Goal: Task Accomplishment & Management: Manage account settings

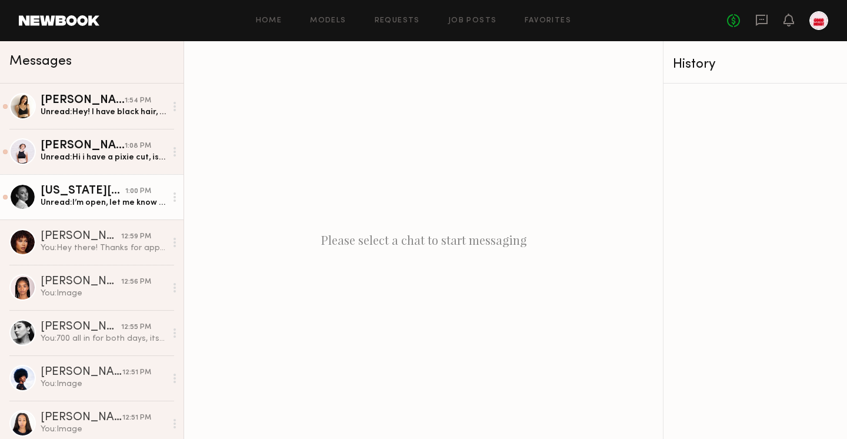
click at [102, 185] on div "[US_STATE][PERSON_NAME]" at bounding box center [83, 191] width 85 height 12
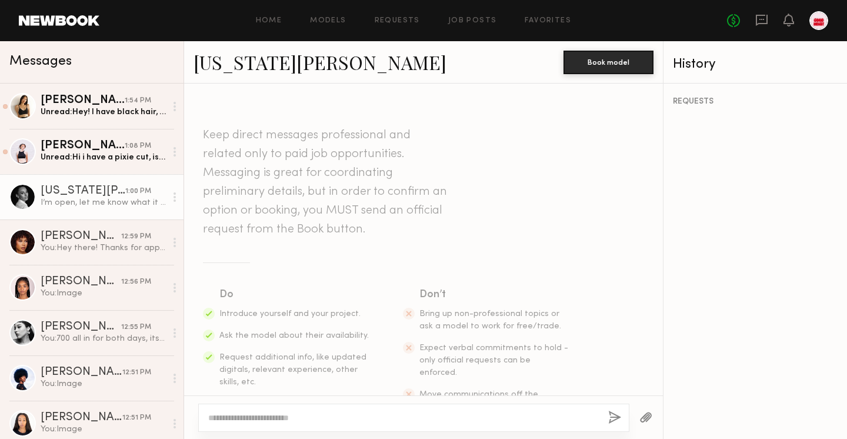
scroll to position [296, 0]
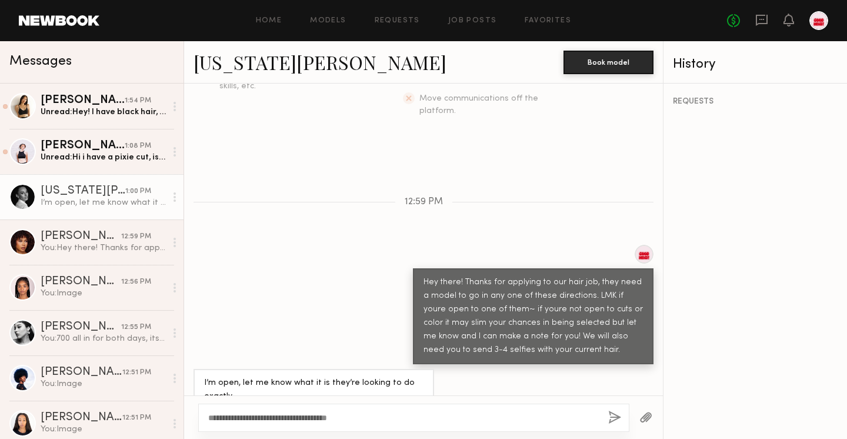
type textarea "**********"
click at [613, 412] on button "button" at bounding box center [614, 417] width 13 height 15
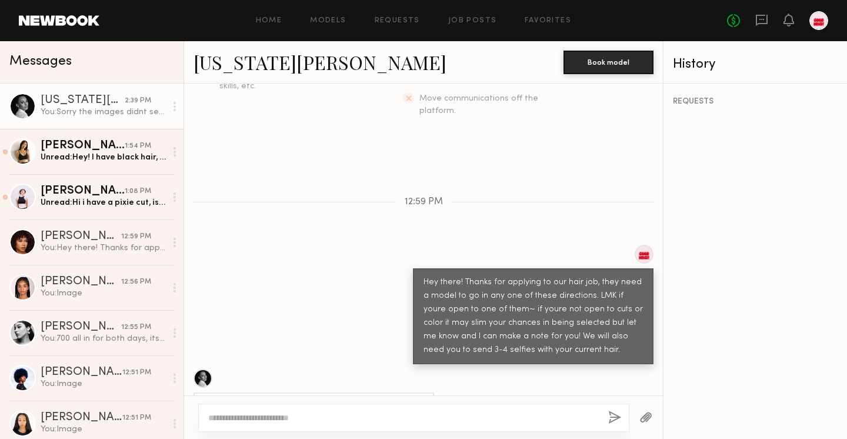
scroll to position [442, 0]
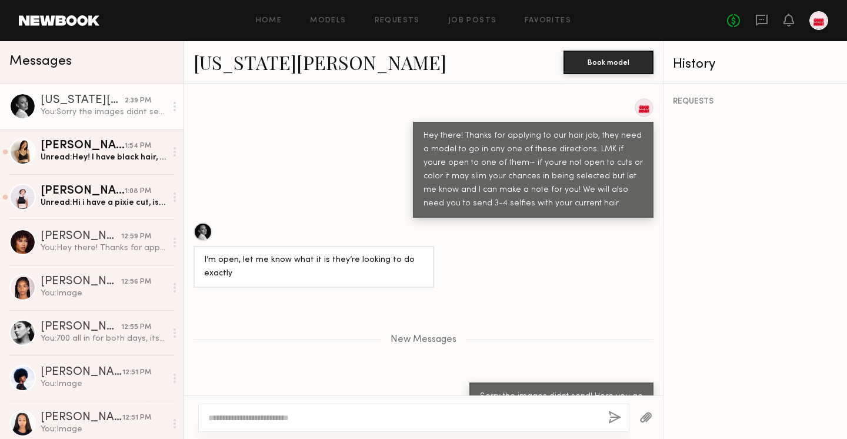
click at [640, 414] on button "button" at bounding box center [645, 417] width 13 height 15
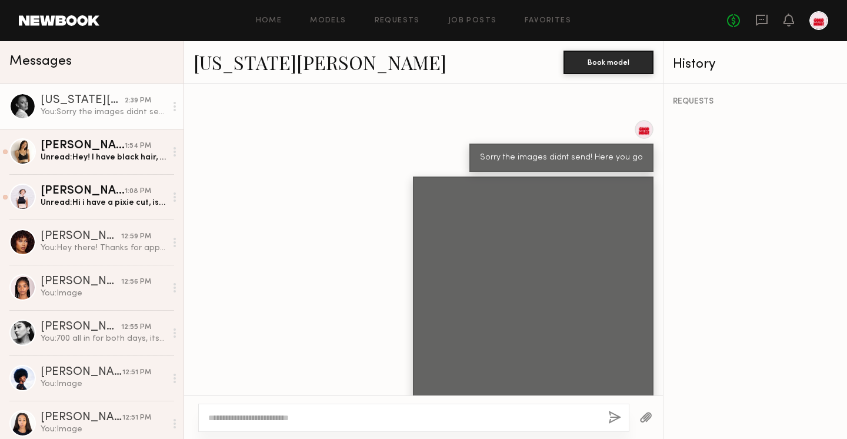
click at [647, 414] on button "button" at bounding box center [645, 417] width 13 height 15
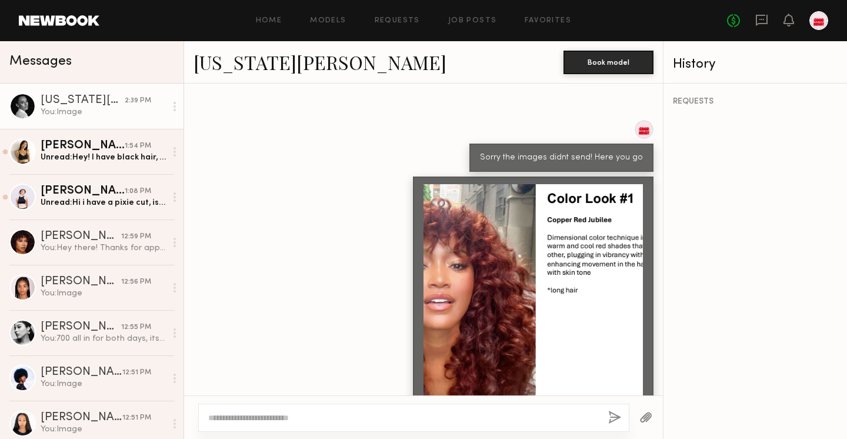
scroll to position [943, 0]
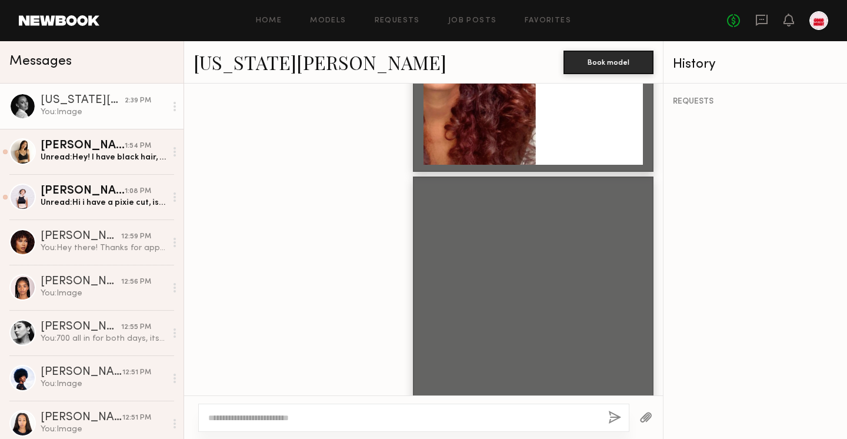
click at [646, 423] on button "button" at bounding box center [645, 417] width 13 height 15
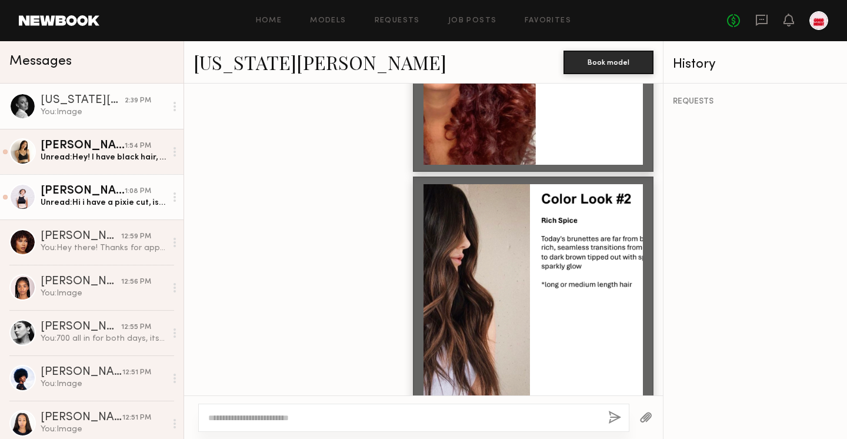
scroll to position [1182, 0]
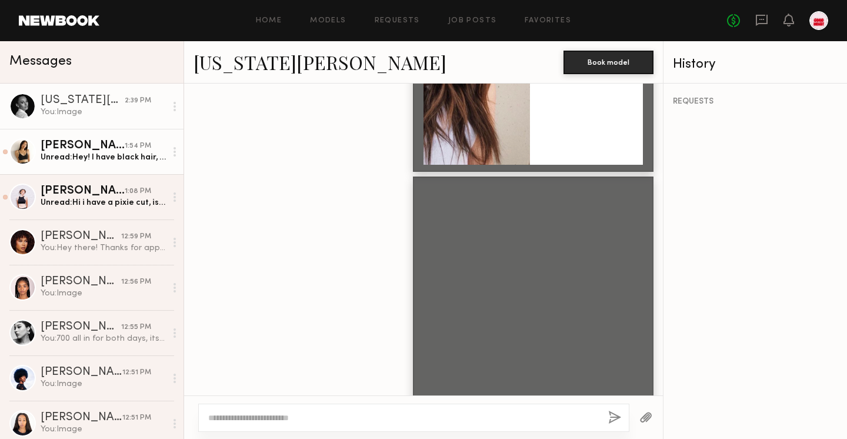
click at [121, 153] on div "Unread: Hey! I have black hair, would that still work for look 2?" at bounding box center [103, 157] width 125 height 11
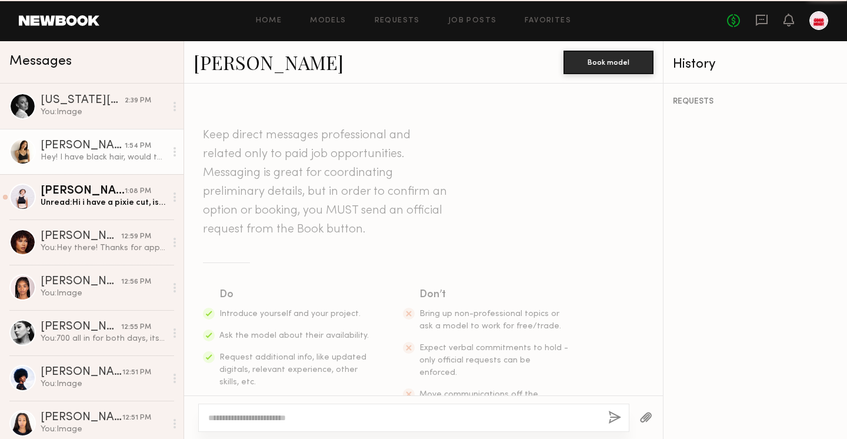
scroll to position [988, 0]
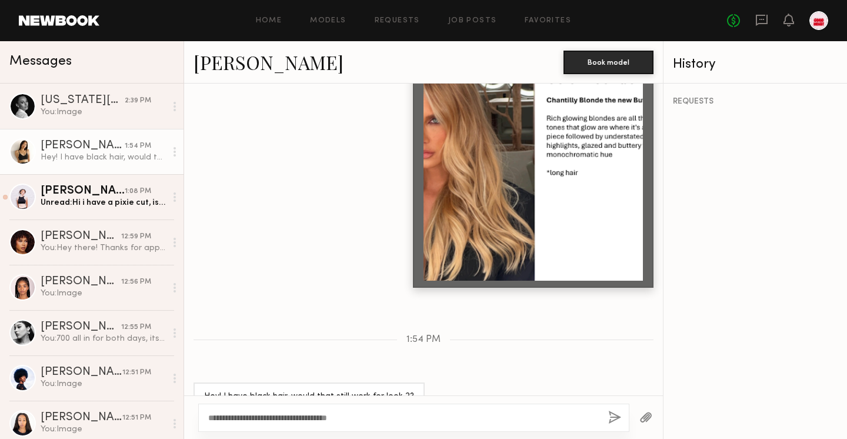
type textarea "**********"
click at [614, 413] on button "button" at bounding box center [614, 417] width 13 height 15
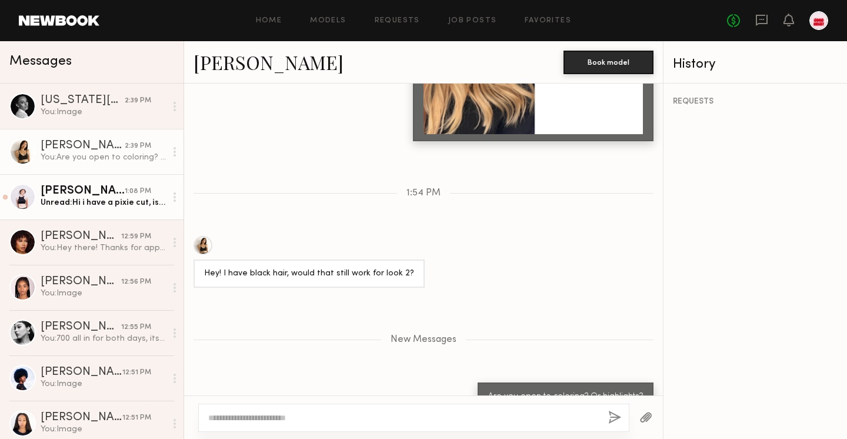
click at [73, 189] on div "[PERSON_NAME]" at bounding box center [83, 191] width 84 height 12
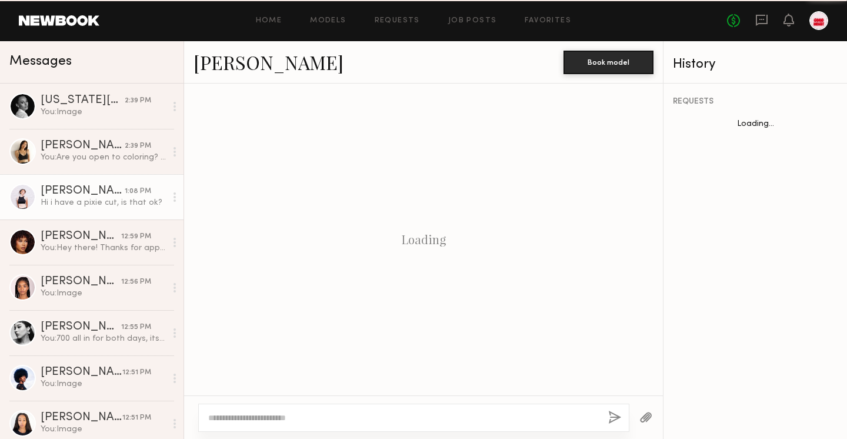
scroll to position [998, 0]
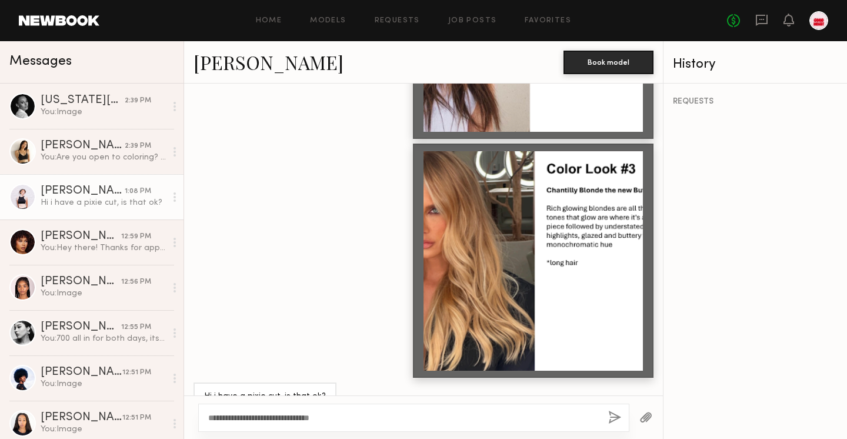
type textarea "**********"
click at [620, 412] on button "button" at bounding box center [614, 417] width 13 height 15
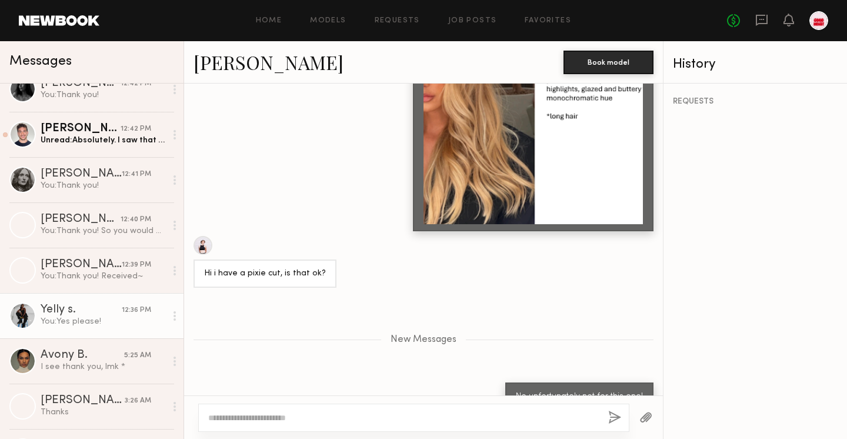
scroll to position [558, 0]
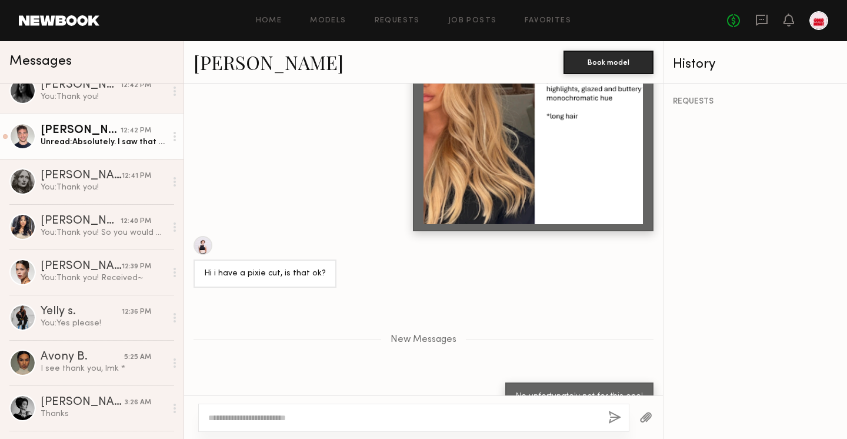
click at [102, 147] on div "Unread: Absolutely. I saw that this might be a styling that’s recommended with …" at bounding box center [103, 141] width 125 height 11
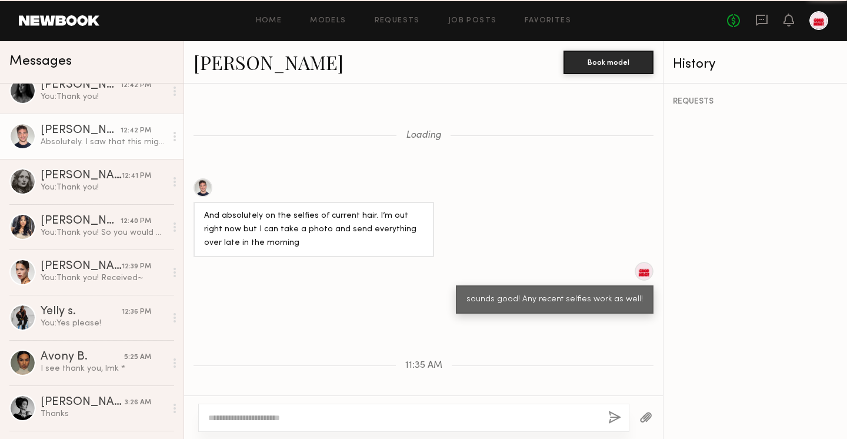
scroll to position [1397, 0]
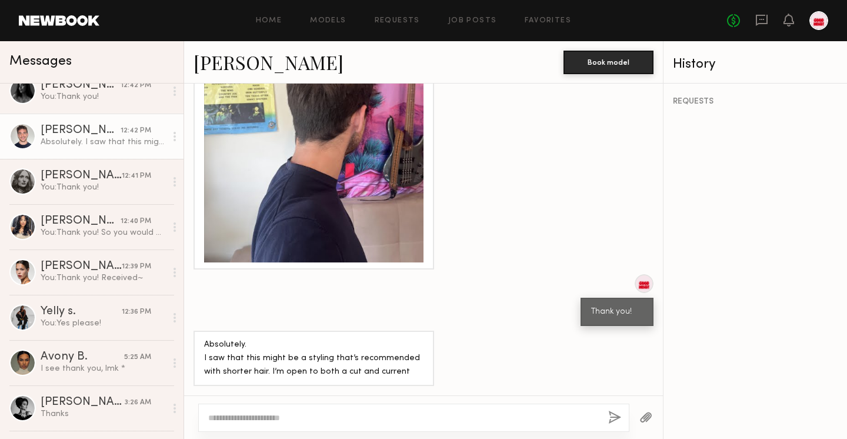
click at [301, 410] on div at bounding box center [413, 417] width 431 height 28
click at [277, 420] on textarea at bounding box center [403, 418] width 390 height 12
type textarea "***"
click at [617, 417] on button "button" at bounding box center [614, 417] width 13 height 15
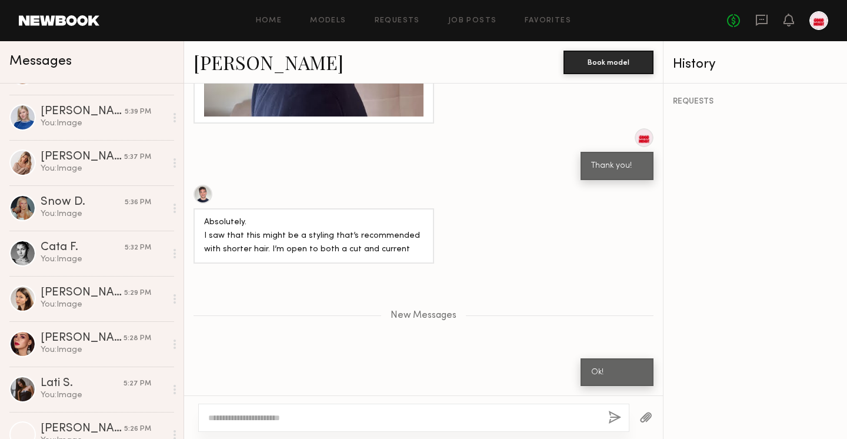
scroll to position [0, 0]
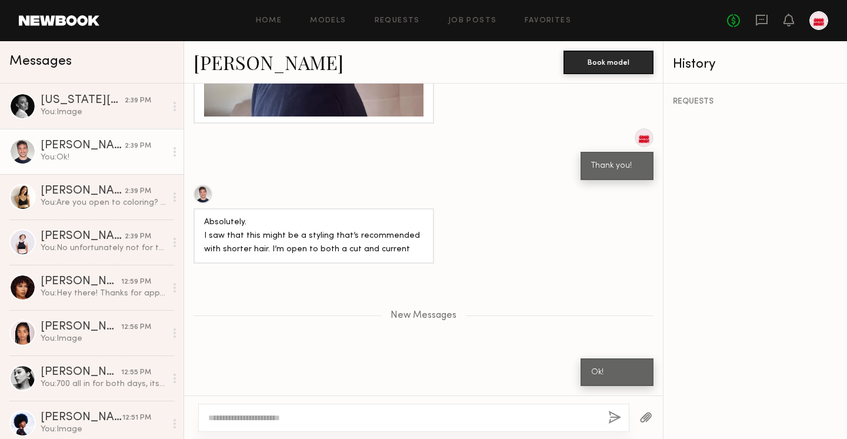
click at [457, 24] on div "Home Models Requests Job Posts Favorites Sign Out No fees up to $5,000" at bounding box center [463, 20] width 728 height 19
click at [456, 21] on link "Job Posts" at bounding box center [472, 21] width 49 height 8
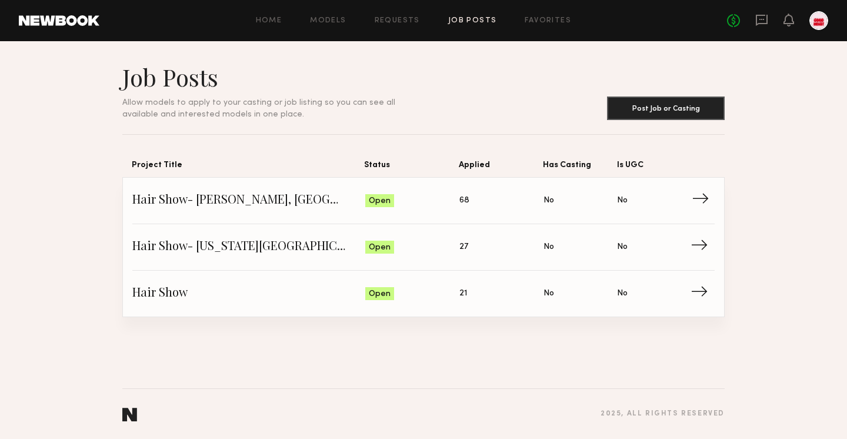
click at [466, 199] on span "68" at bounding box center [464, 200] width 10 height 13
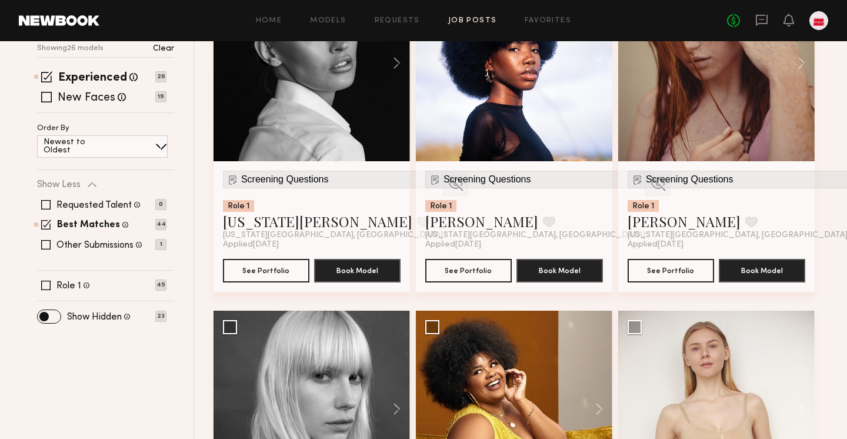
scroll to position [604, 0]
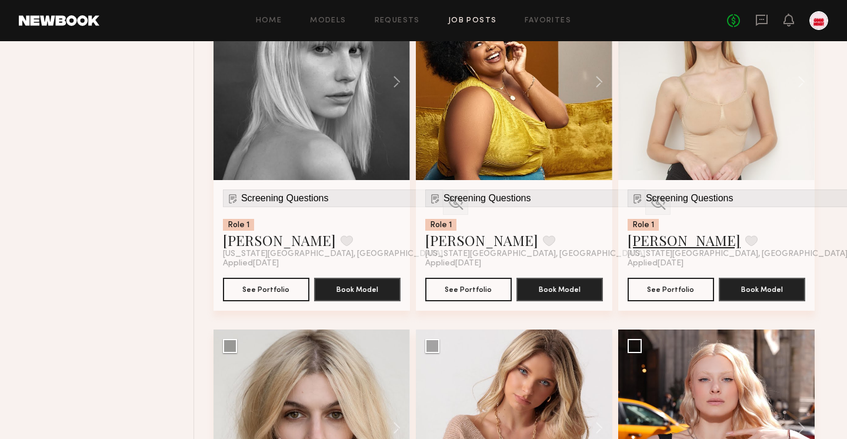
click at [654, 230] on link "Ana B." at bounding box center [683, 239] width 113 height 19
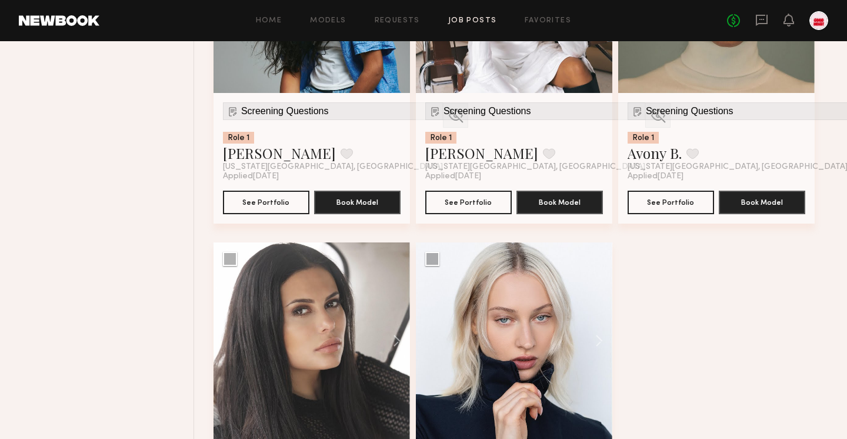
scroll to position [2716, 0]
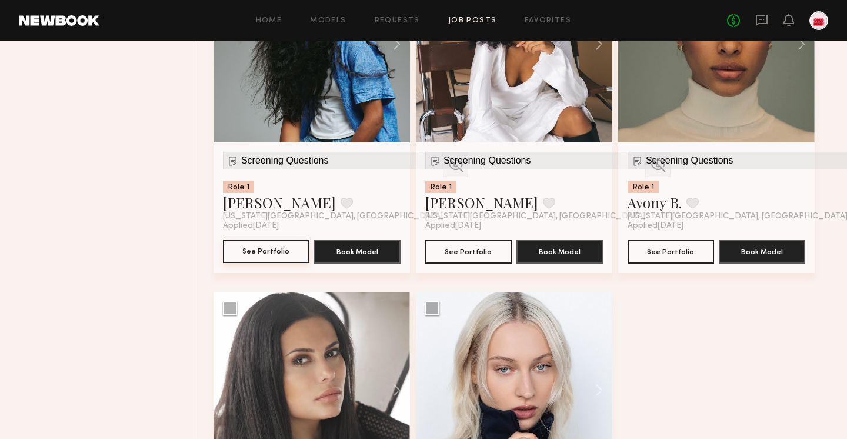
click at [272, 239] on button "See Portfolio" at bounding box center [266, 251] width 86 height 24
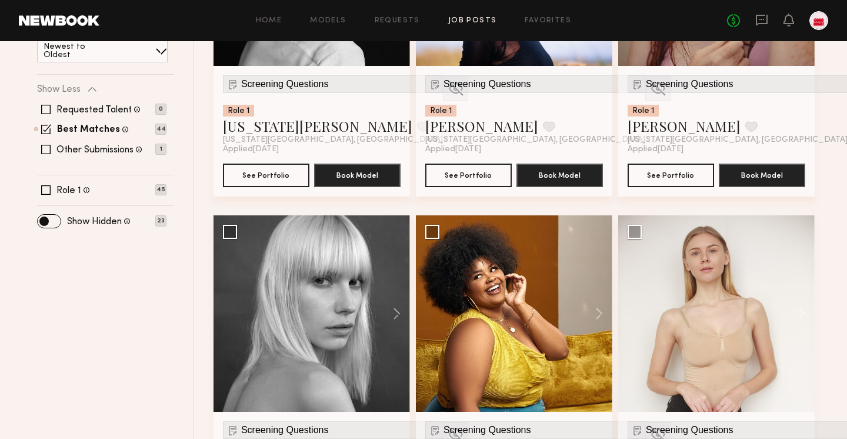
scroll to position [0, 0]
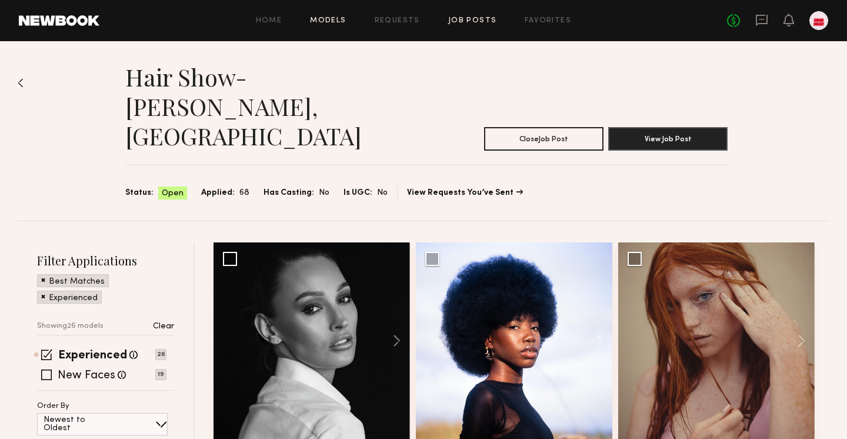
click at [327, 19] on link "Models" at bounding box center [328, 21] width 36 height 8
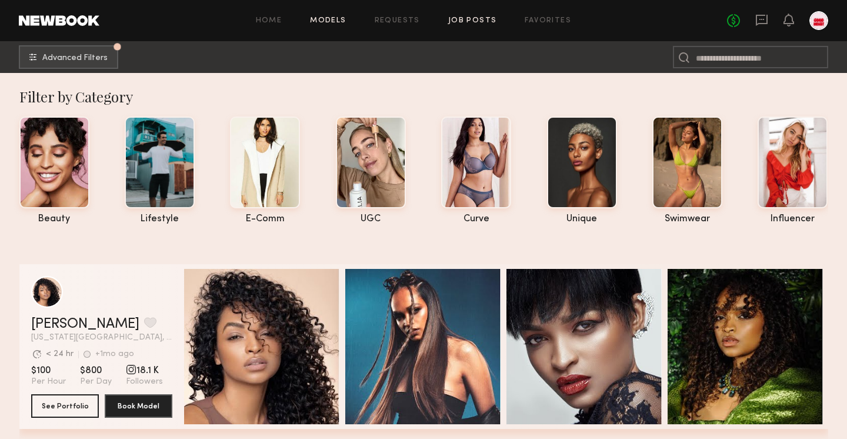
click at [468, 21] on link "Job Posts" at bounding box center [472, 21] width 49 height 8
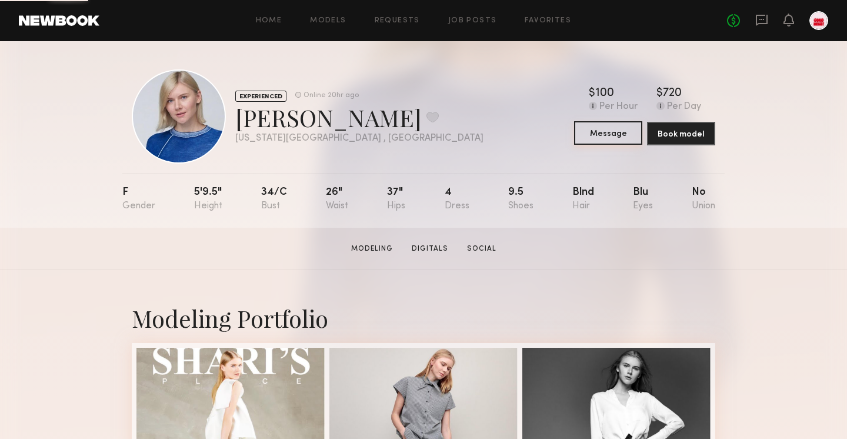
click at [608, 140] on button "Message" at bounding box center [608, 133] width 68 height 24
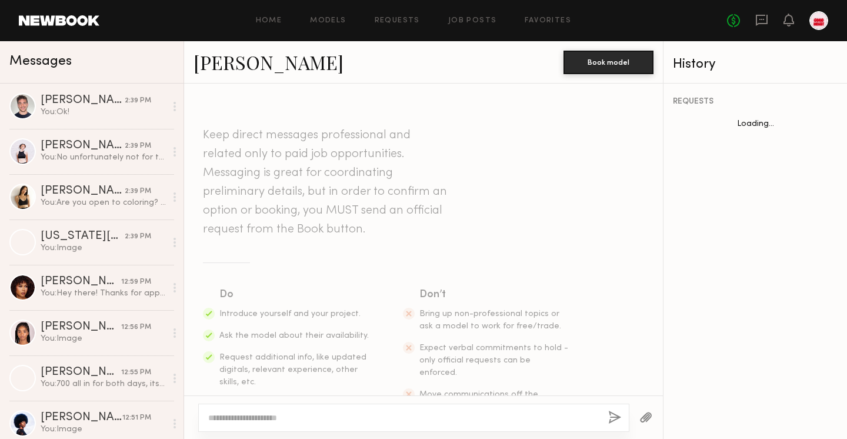
scroll to position [965, 0]
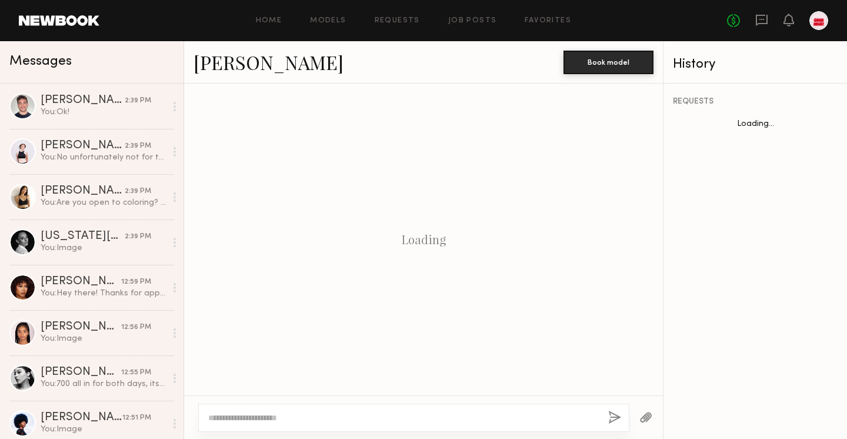
scroll to position [965, 0]
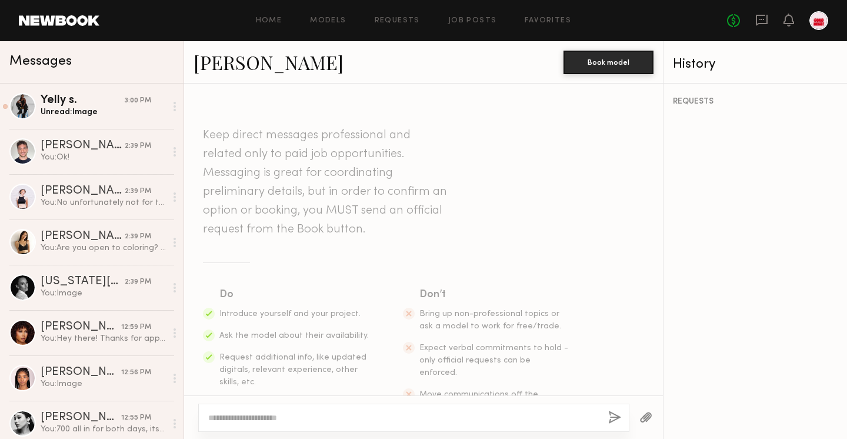
scroll to position [965, 0]
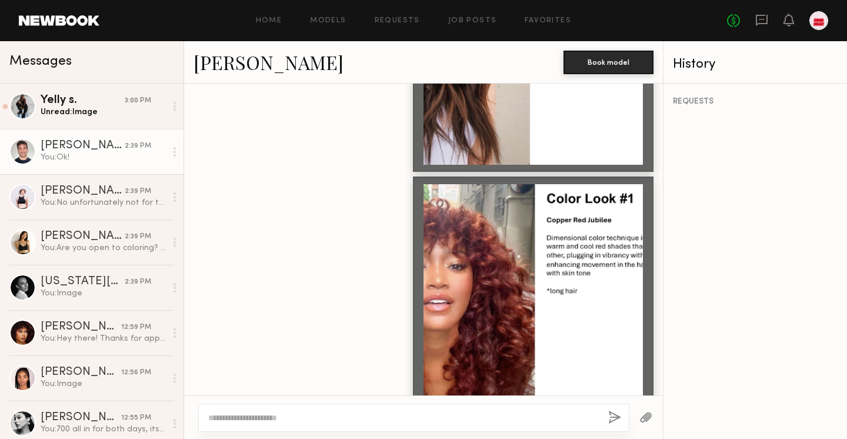
click at [75, 115] on div "Unread: Image" at bounding box center [103, 111] width 125 height 11
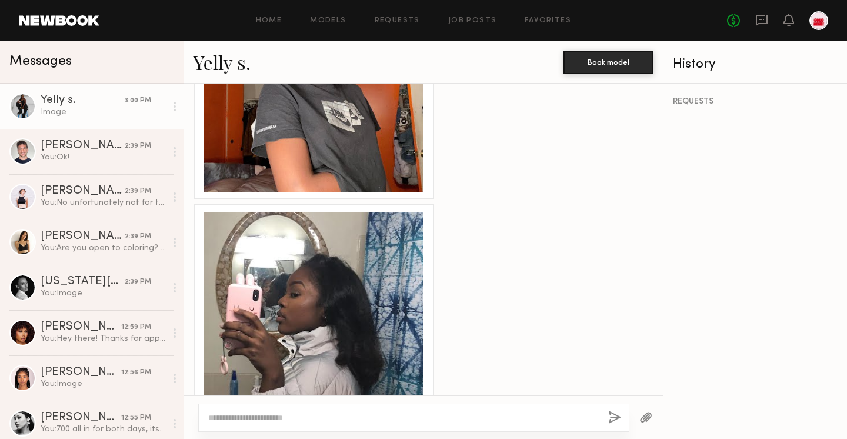
scroll to position [1623, 0]
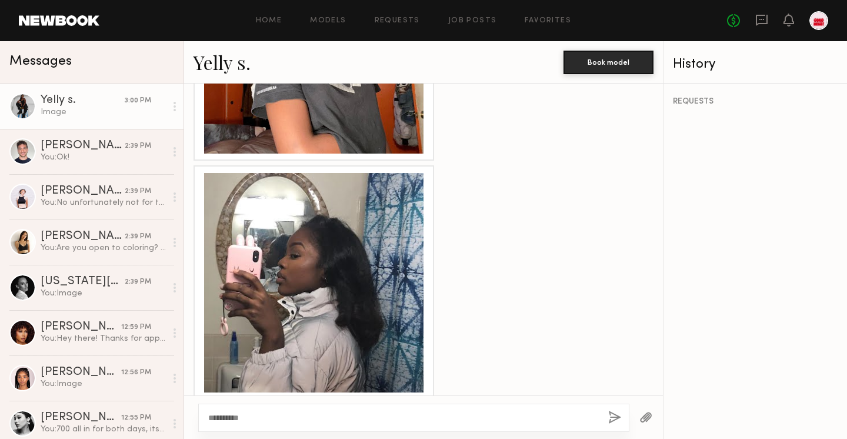
type textarea "**********"
click at [620, 423] on button "button" at bounding box center [614, 417] width 13 height 15
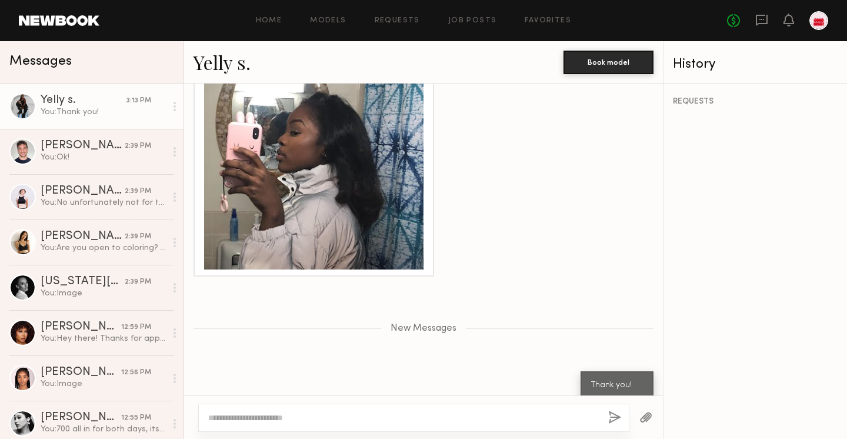
click at [305, 253] on div at bounding box center [313, 159] width 219 height 219
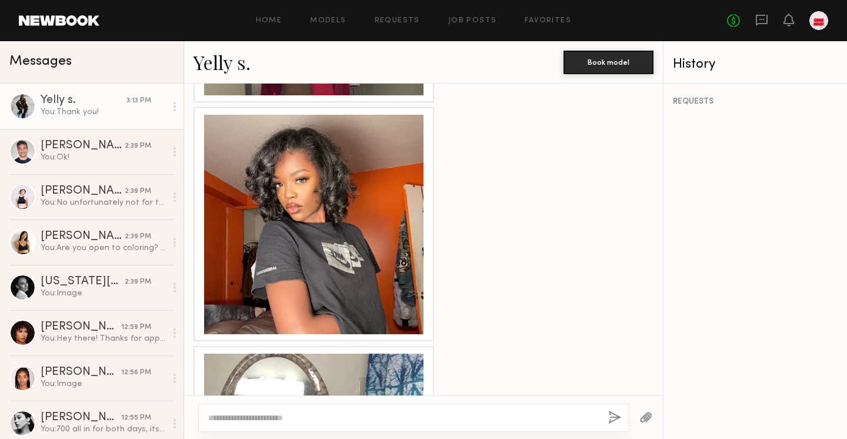
click at [364, 269] on div at bounding box center [313, 224] width 219 height 219
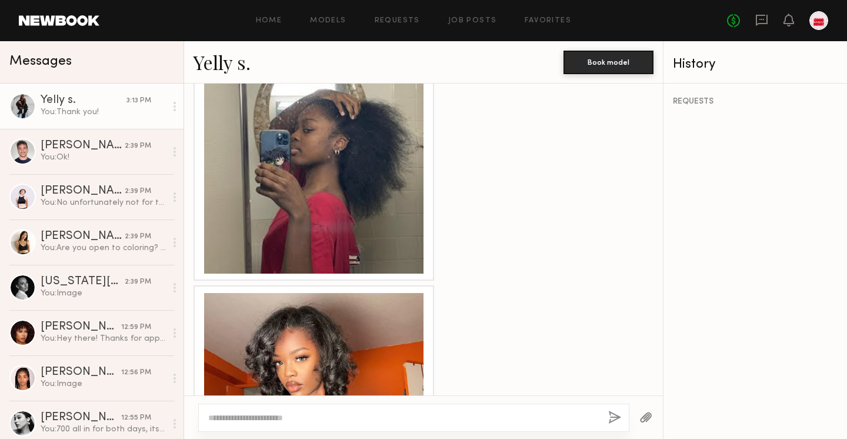
scroll to position [1217, 0]
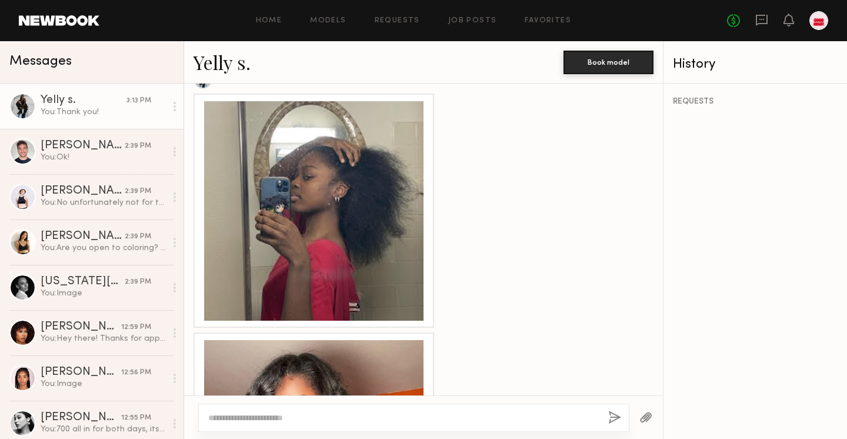
click at [364, 252] on div at bounding box center [313, 210] width 219 height 219
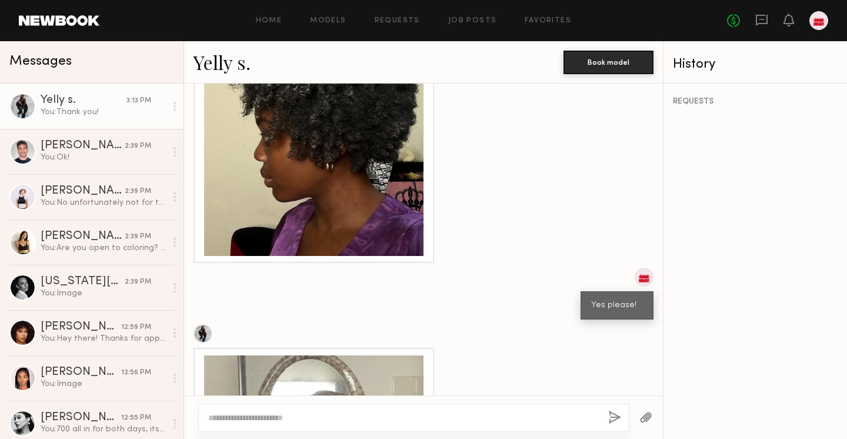
scroll to position [898, 0]
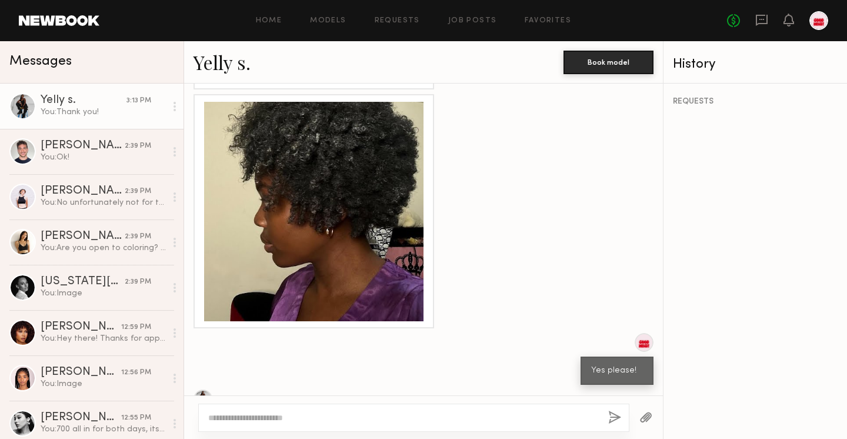
click at [313, 248] on div at bounding box center [313, 211] width 219 height 219
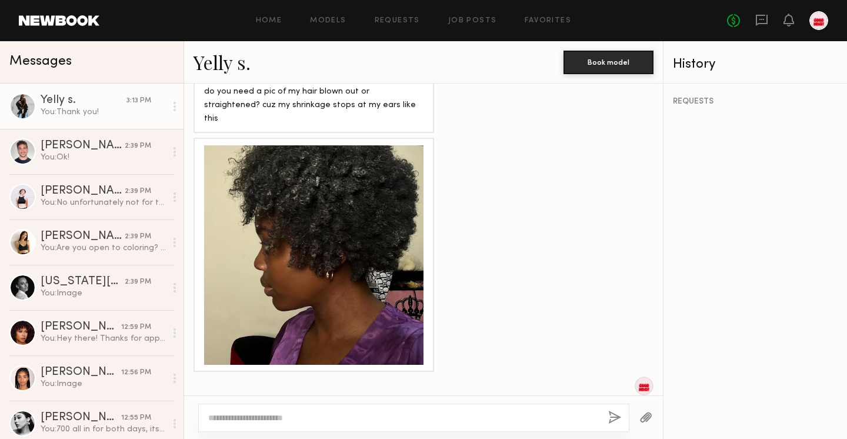
scroll to position [844, 0]
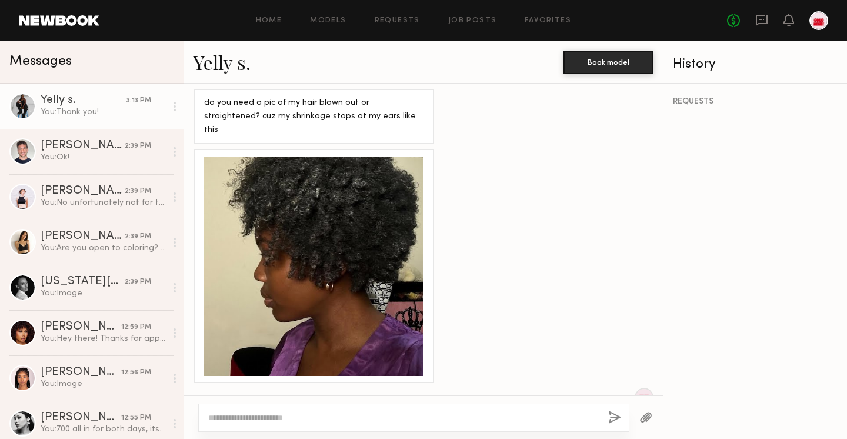
click at [218, 49] on link "Yelly s." at bounding box center [221, 61] width 57 height 25
click at [339, 21] on link "Models" at bounding box center [328, 21] width 36 height 8
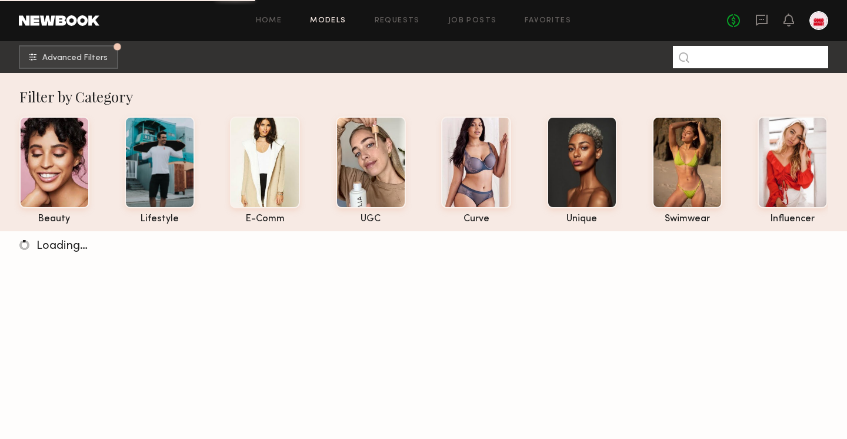
click at [744, 58] on input at bounding box center [750, 57] width 155 height 22
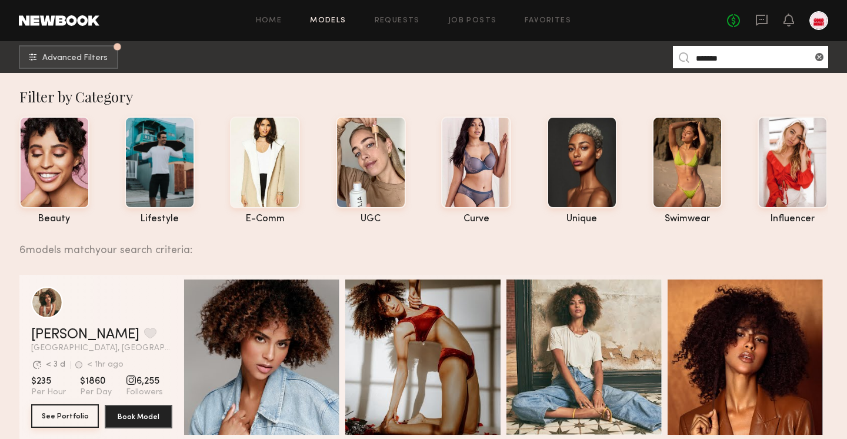
type input "******"
click at [65, 420] on button "See Portfolio" at bounding box center [65, 416] width 68 height 24
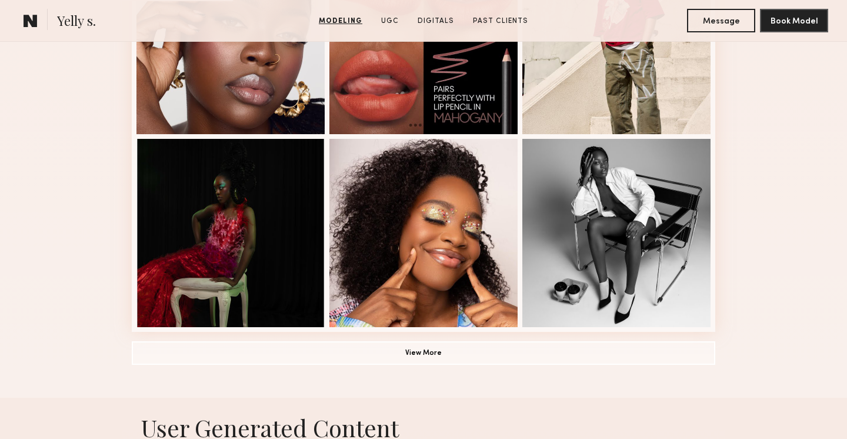
scroll to position [789, 0]
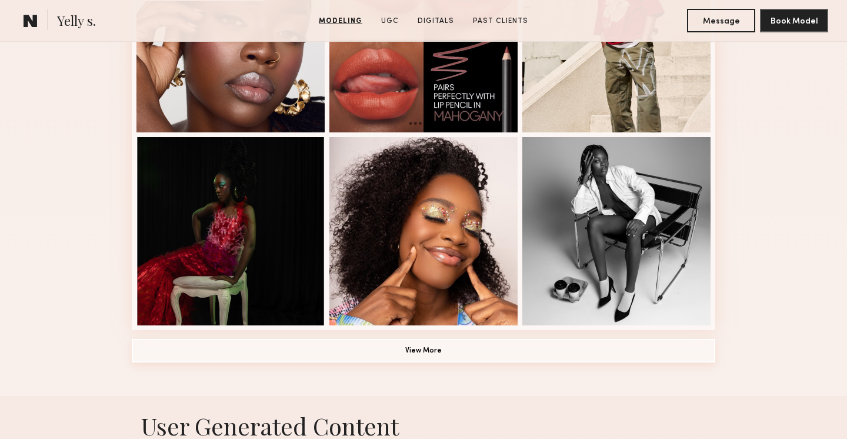
click at [444, 359] on button "View More" at bounding box center [423, 351] width 583 height 24
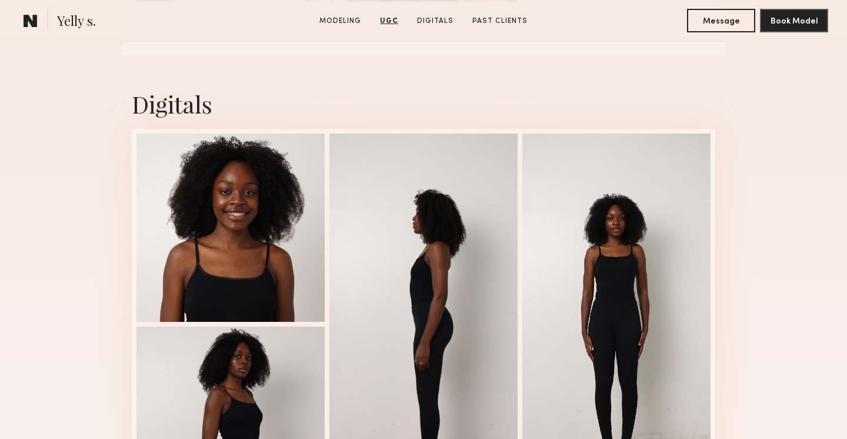
scroll to position [2398, 0]
click at [604, 285] on div at bounding box center [616, 324] width 188 height 381
click at [259, 350] on div at bounding box center [230, 421] width 188 height 188
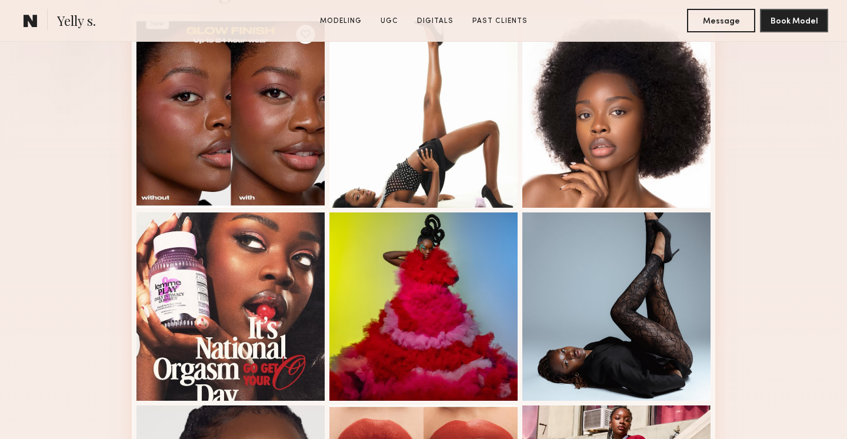
scroll to position [703, 0]
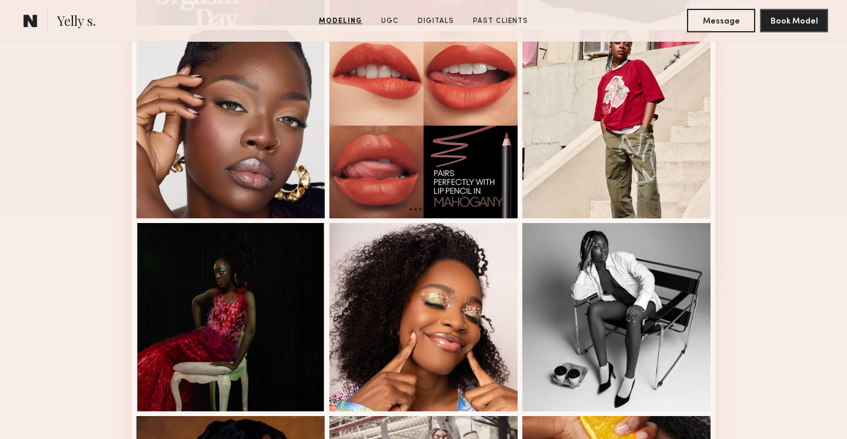
click at [436, 274] on div at bounding box center [423, 317] width 188 height 188
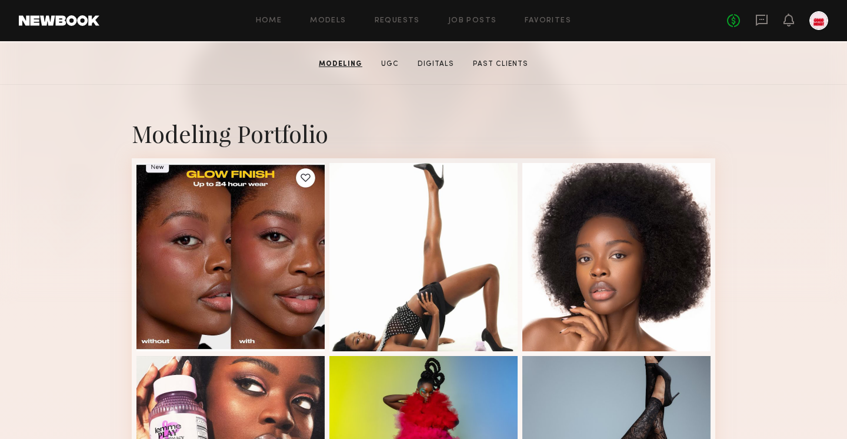
scroll to position [187, 0]
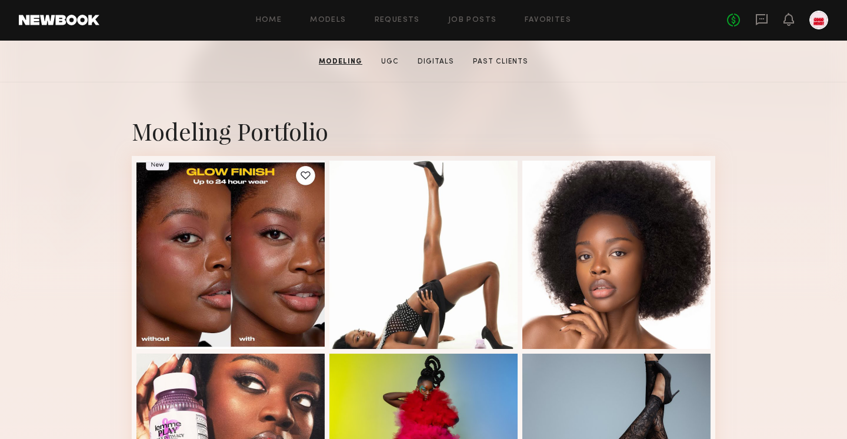
click at [554, 283] on div at bounding box center [616, 254] width 188 height 188
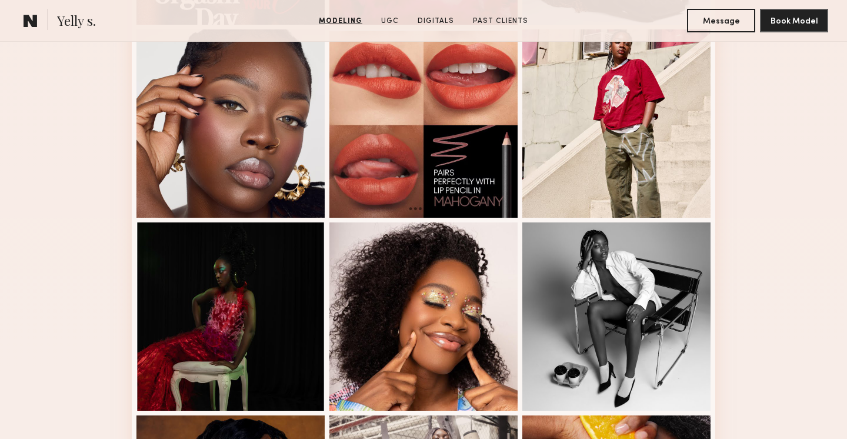
scroll to position [748, 0]
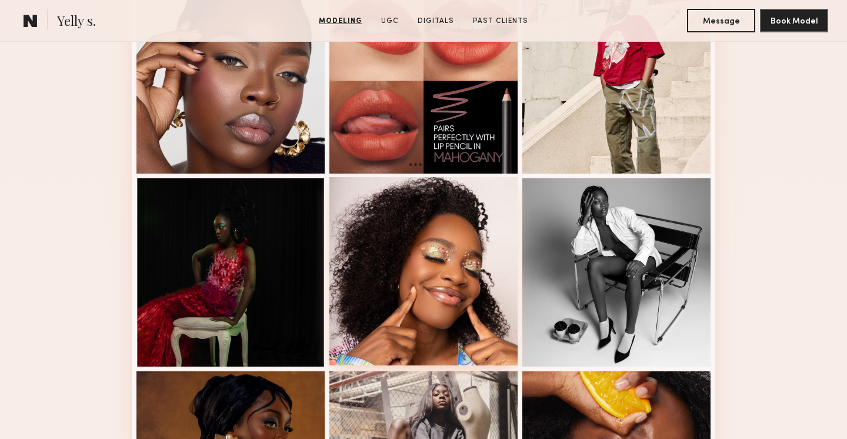
click at [440, 285] on div at bounding box center [423, 271] width 188 height 188
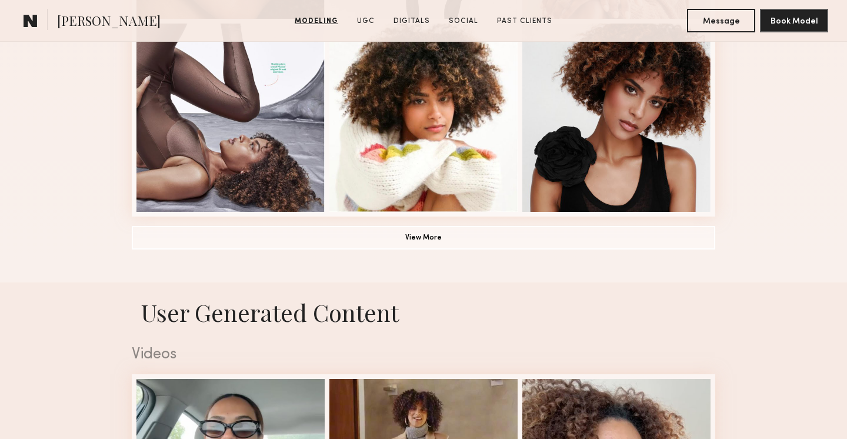
scroll to position [1019, 0]
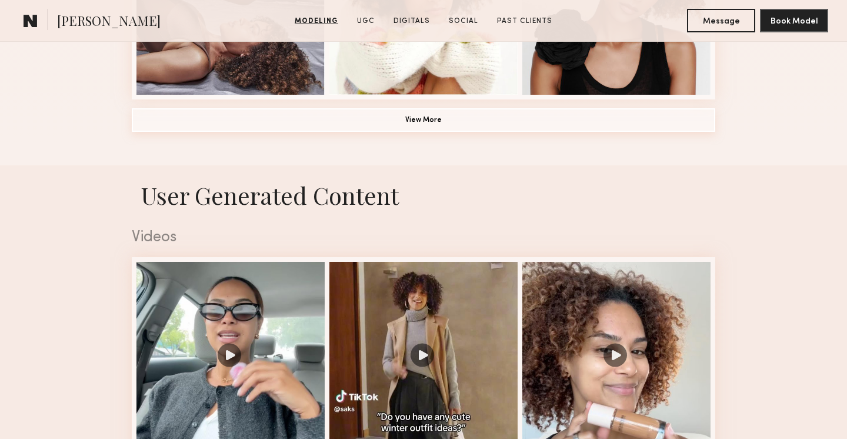
click at [374, 126] on button "View More" at bounding box center [423, 120] width 583 height 24
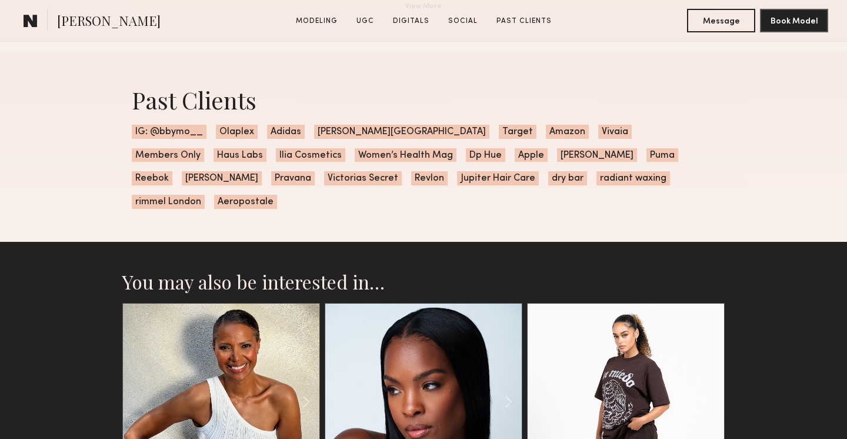
scroll to position [4254, 0]
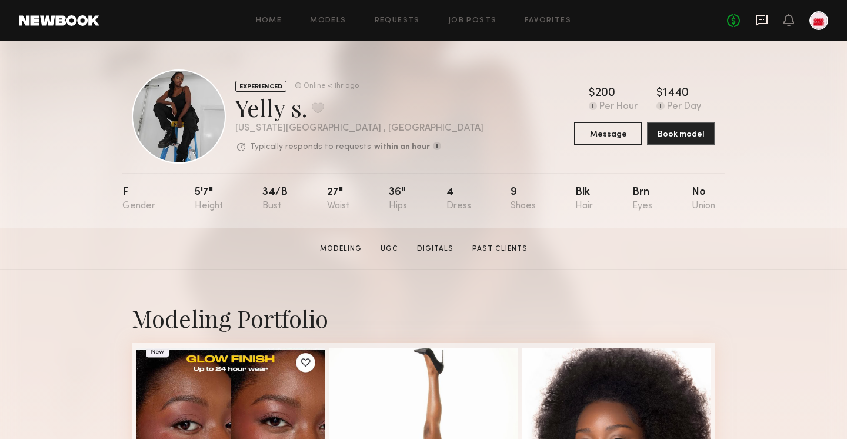
click at [766, 22] on icon at bounding box center [761, 20] width 12 height 11
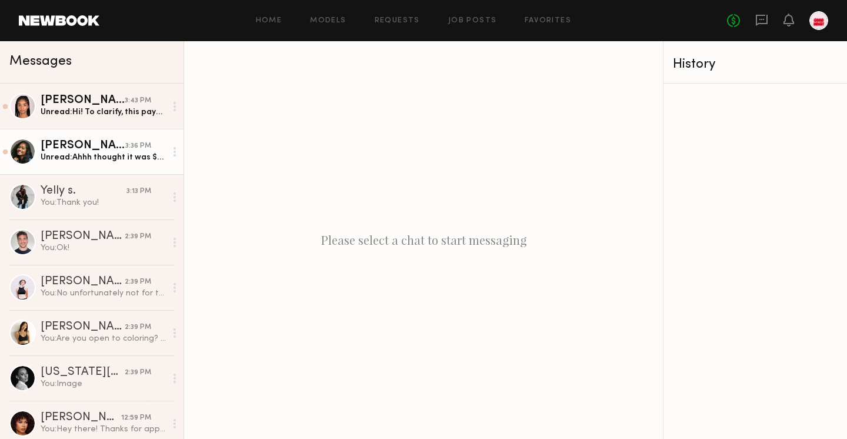
click at [133, 158] on div "Unread: Ahhh thought it was $1400 total since it said $700 per day. I unfortuna…" at bounding box center [103, 157] width 125 height 11
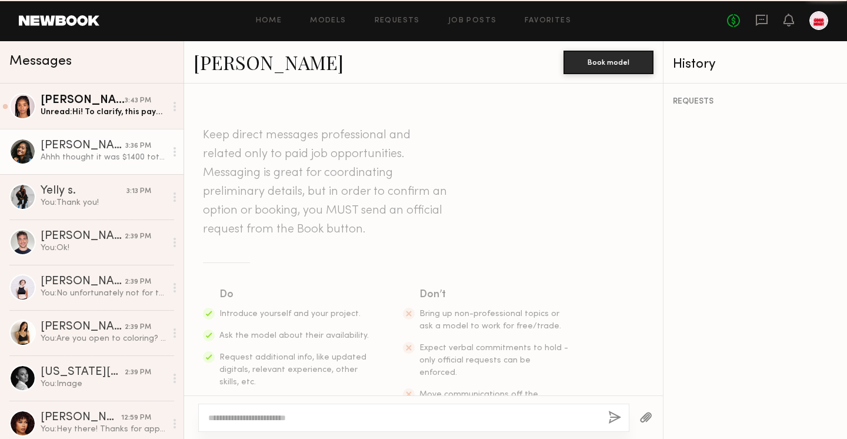
scroll to position [1454, 0]
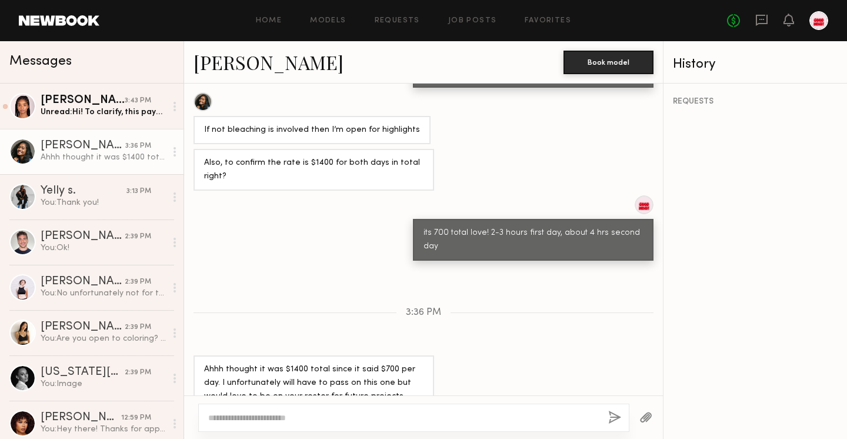
click at [313, 416] on textarea at bounding box center [403, 418] width 390 height 12
type textarea "**********"
click at [614, 416] on button "button" at bounding box center [614, 417] width 13 height 15
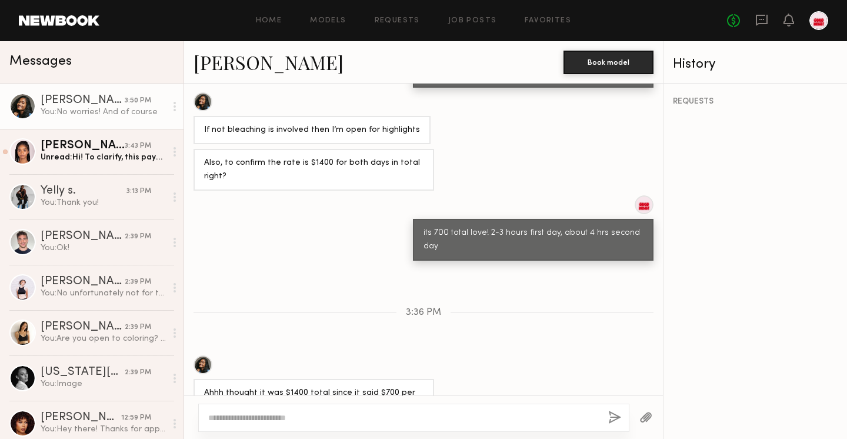
scroll to position [1601, 0]
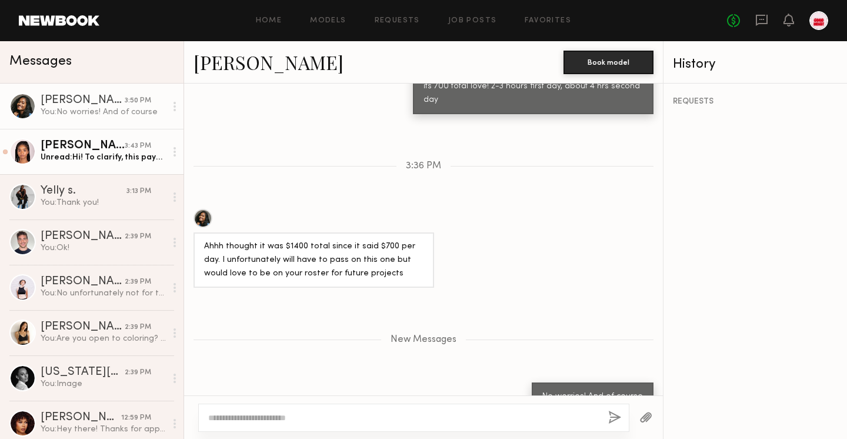
click at [105, 155] on div "Unread: Hi! To clarify, this pays $700 total for a shoot day, a prep day and a …" at bounding box center [103, 157] width 125 height 11
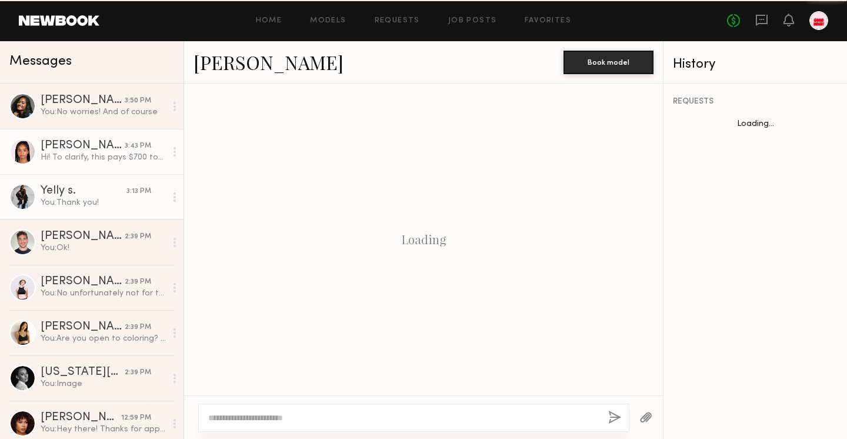
scroll to position [1012, 0]
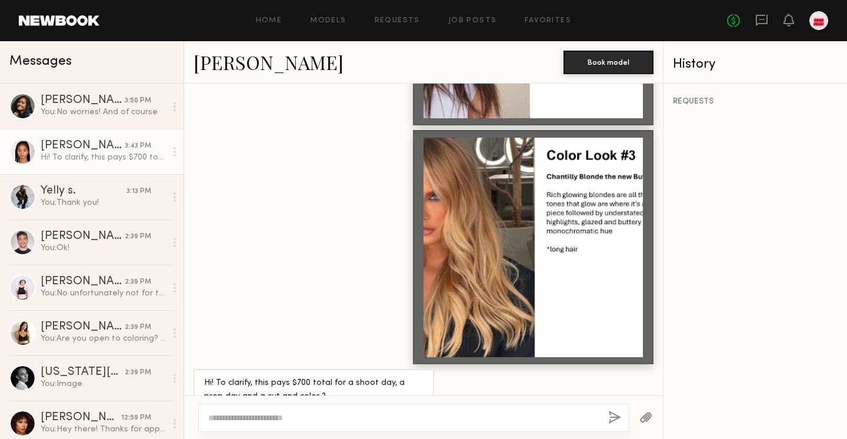
click at [375, 404] on div at bounding box center [413, 417] width 431 height 28
click at [376, 414] on textarea at bounding box center [403, 418] width 390 height 12
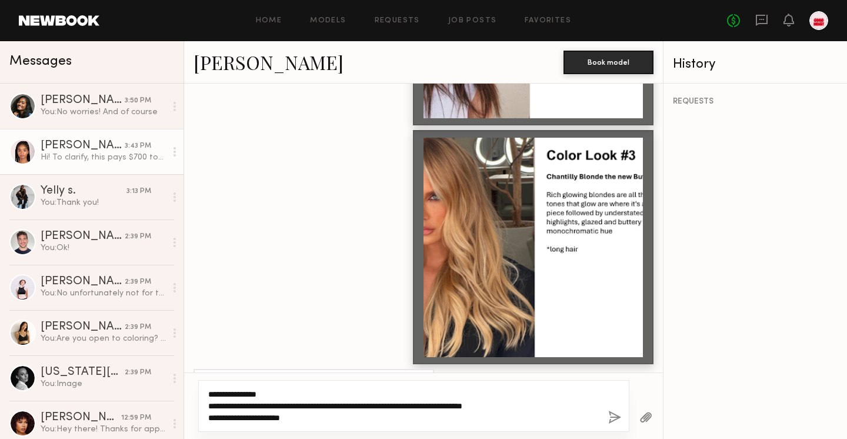
click at [527, 406] on textarea "**********" at bounding box center [403, 405] width 390 height 35
type textarea "**********"
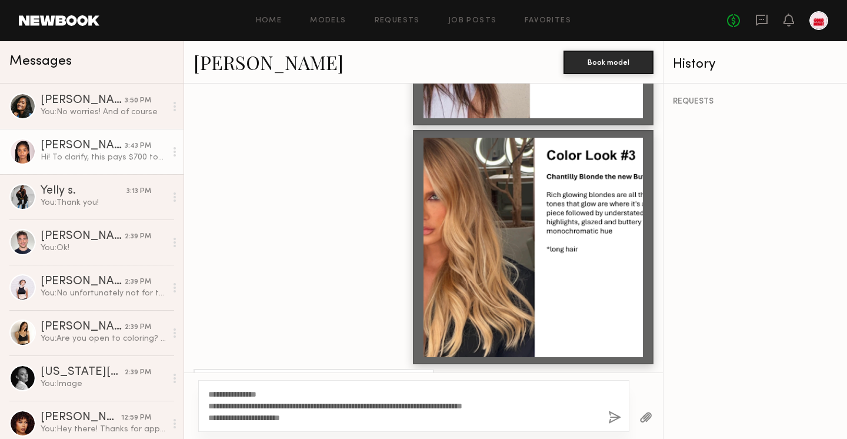
click at [615, 417] on button "button" at bounding box center [614, 417] width 13 height 15
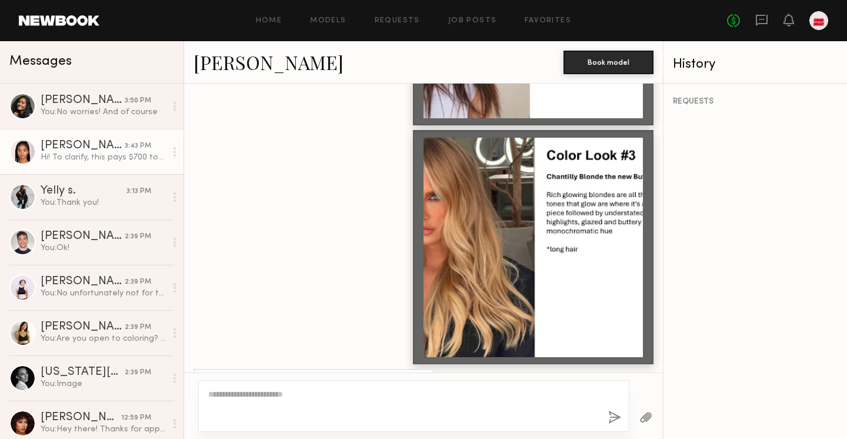
scroll to position [1198, 0]
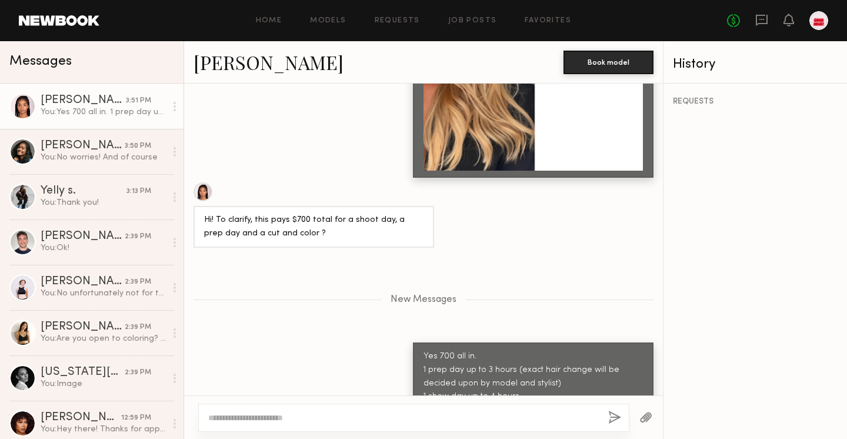
click at [338, 15] on div "Home Models Requests Job Posts Favorites Sign Out No fees up to $5,000" at bounding box center [463, 20] width 728 height 19
click at [471, 22] on link "Job Posts" at bounding box center [472, 21] width 49 height 8
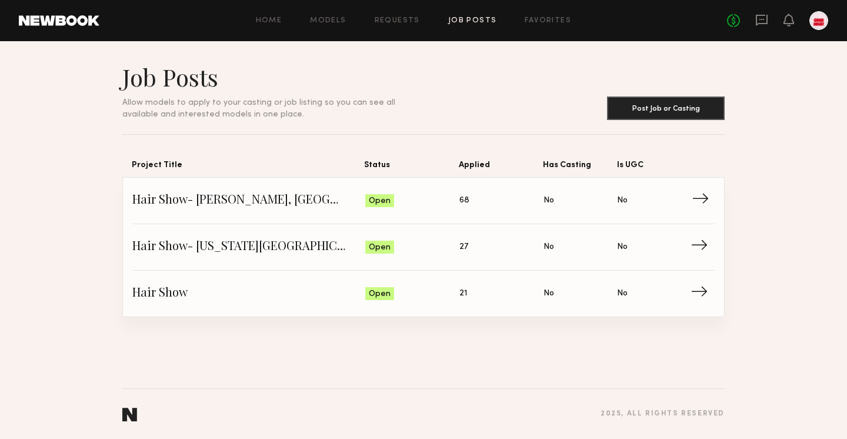
click at [361, 192] on span "Hair Show- Melville, NYC" at bounding box center [248, 201] width 233 height 18
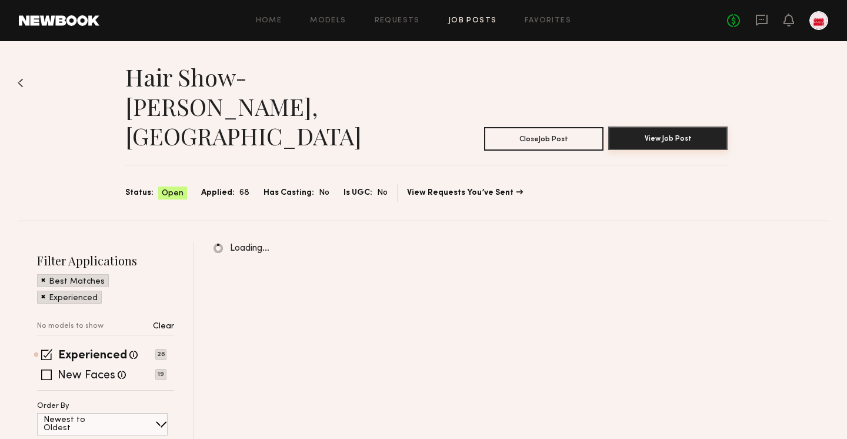
click at [645, 126] on button "View Job Post" at bounding box center [667, 138] width 119 height 24
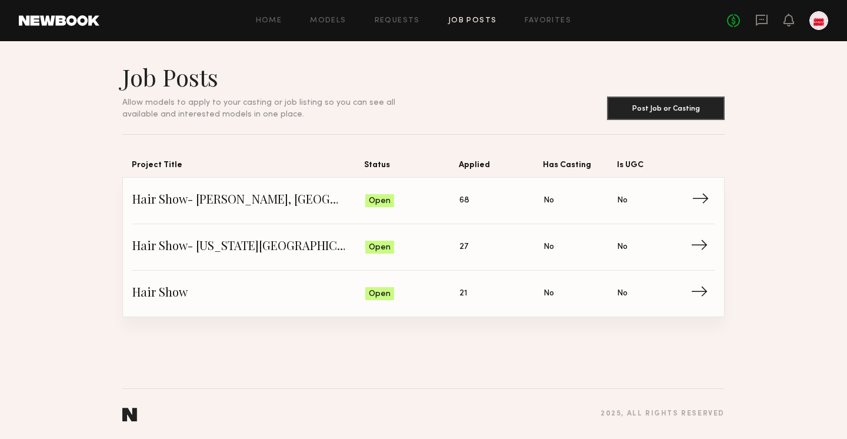
click at [476, 197] on span "Applied: 68" at bounding box center [501, 201] width 84 height 18
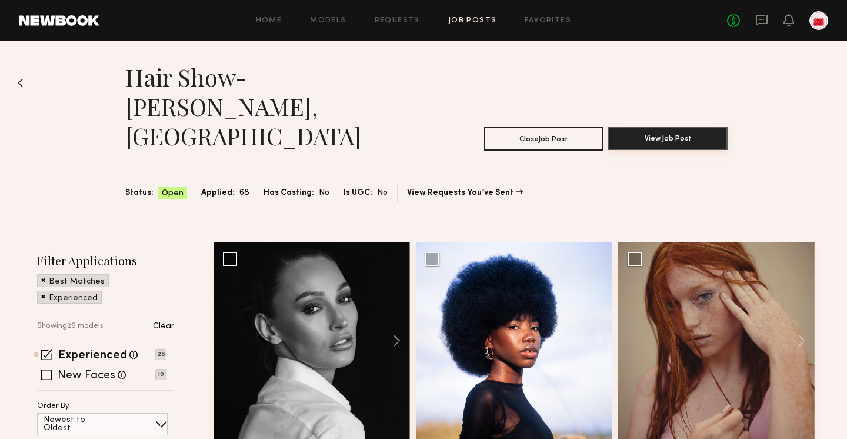
click at [655, 126] on button "View Job Post" at bounding box center [667, 138] width 119 height 24
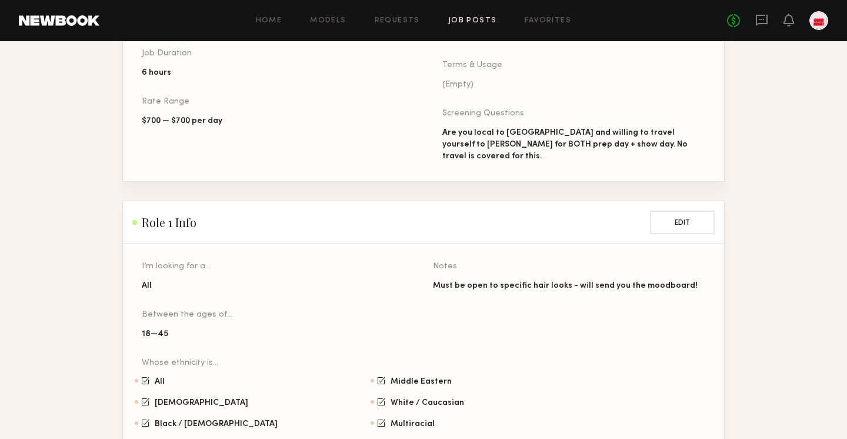
scroll to position [578, 0]
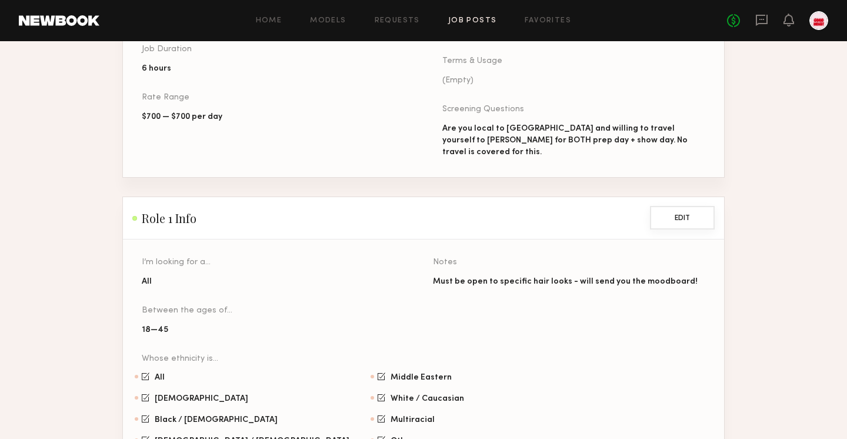
click at [676, 206] on button "Edit" at bounding box center [682, 218] width 65 height 24
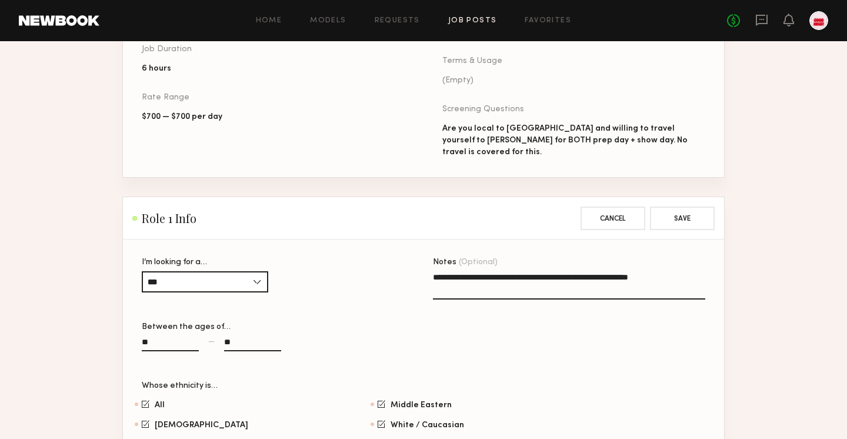
click at [686, 271] on textarea "**********" at bounding box center [569, 285] width 272 height 28
click at [560, 271] on textarea "**********" at bounding box center [569, 285] width 272 height 28
click at [693, 271] on textarea "**********" at bounding box center [569, 285] width 272 height 28
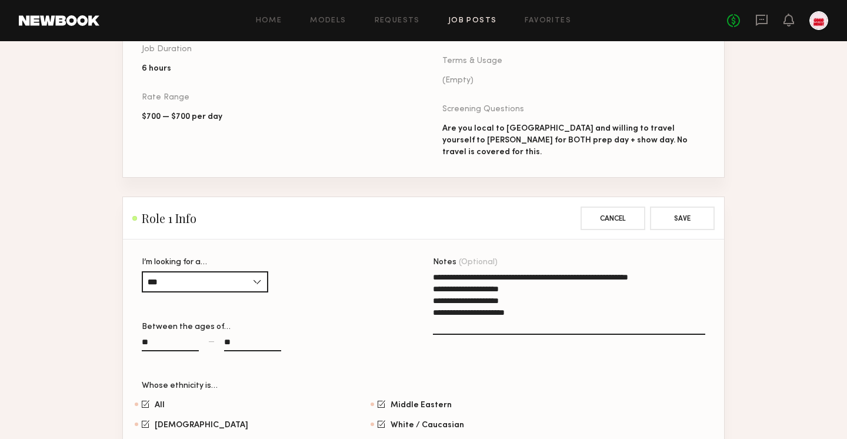
click at [427, 258] on section "**********" at bounding box center [423, 379] width 563 height 242
click at [433, 271] on textarea "**********" at bounding box center [569, 302] width 272 height 63
click at [434, 271] on textarea "**********" at bounding box center [569, 302] width 272 height 63
type textarea "**********"
click at [684, 206] on button "Save" at bounding box center [682, 218] width 65 height 24
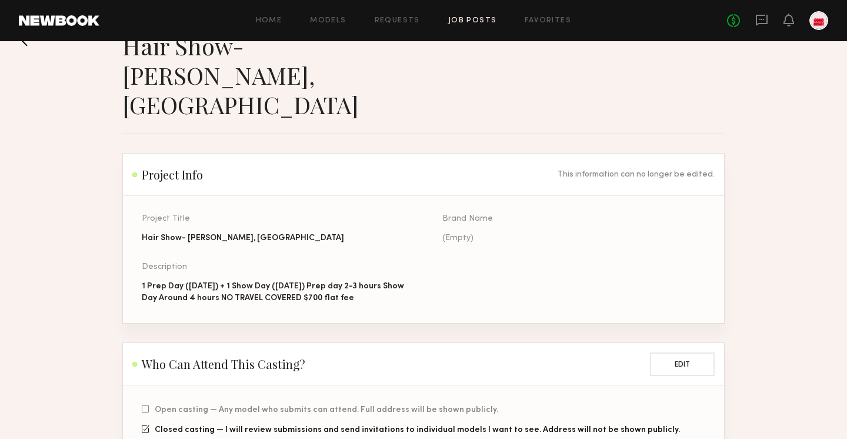
scroll to position [0, 0]
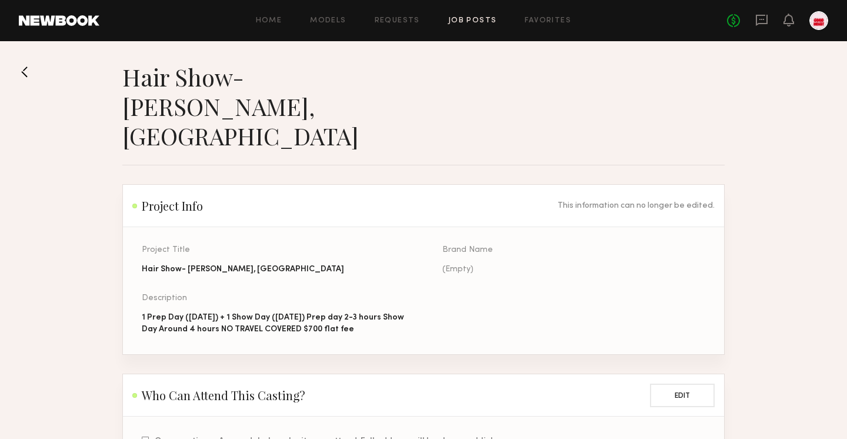
click at [479, 18] on link "Job Posts" at bounding box center [472, 21] width 49 height 8
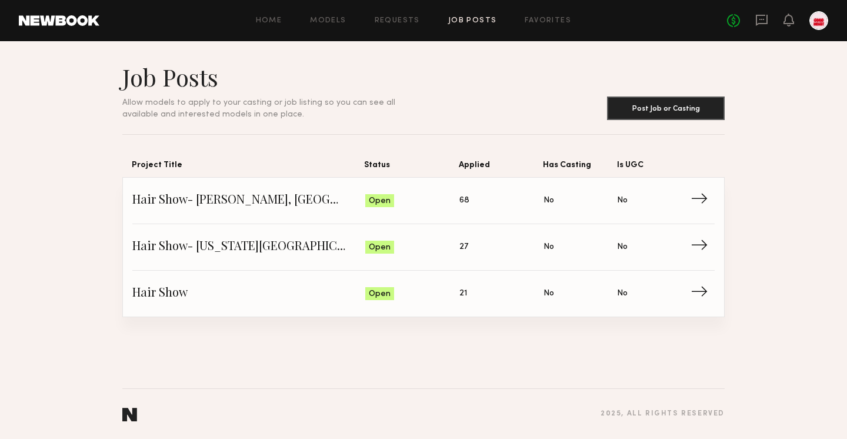
click at [754, 25] on div "No fees up to $5,000" at bounding box center [777, 20] width 101 height 19
click at [757, 22] on icon at bounding box center [761, 20] width 13 height 13
